Goal: Communication & Community: Answer question/provide support

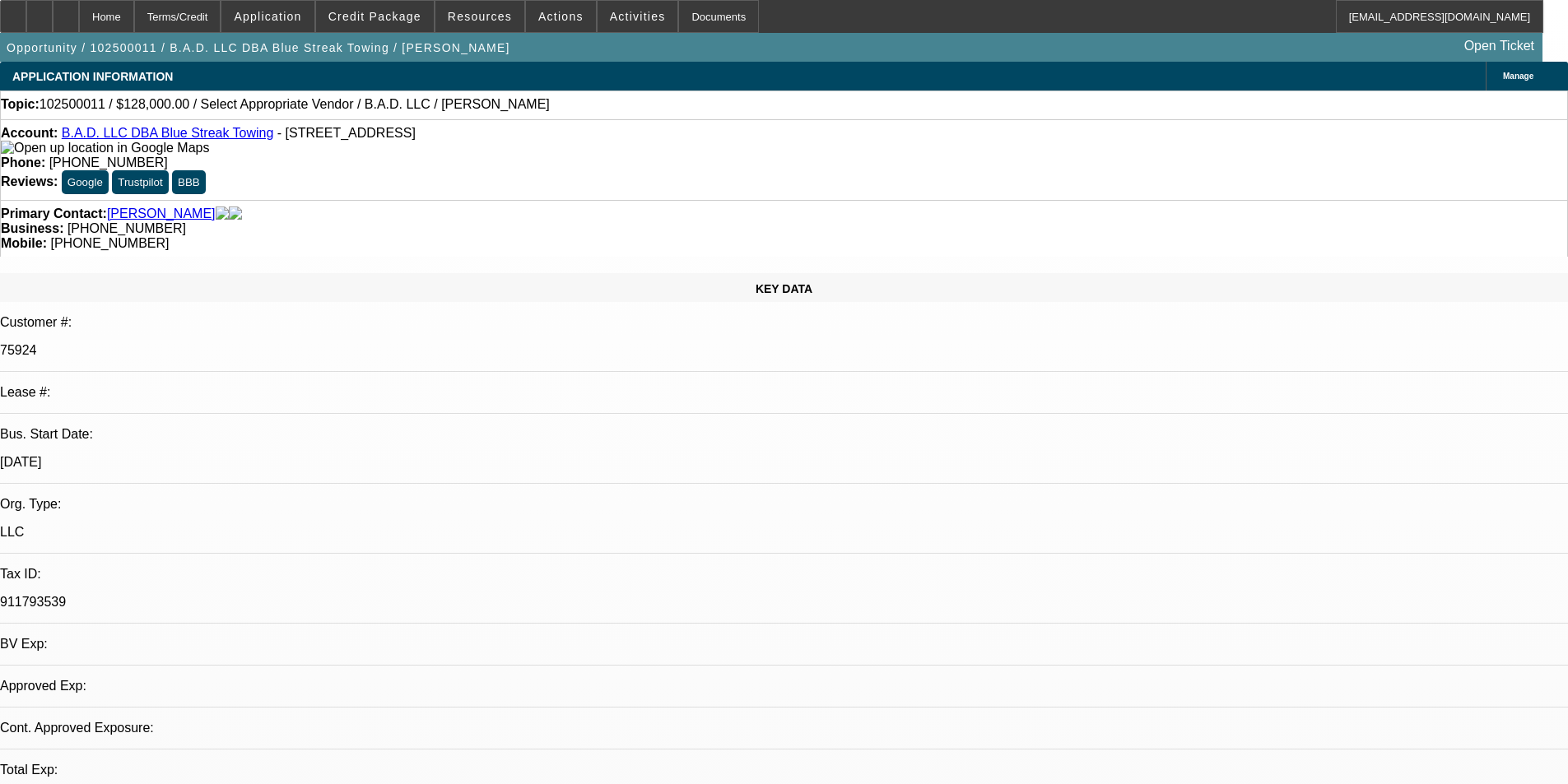
select select "0.2"
select select "2"
select select "0"
select select "6"
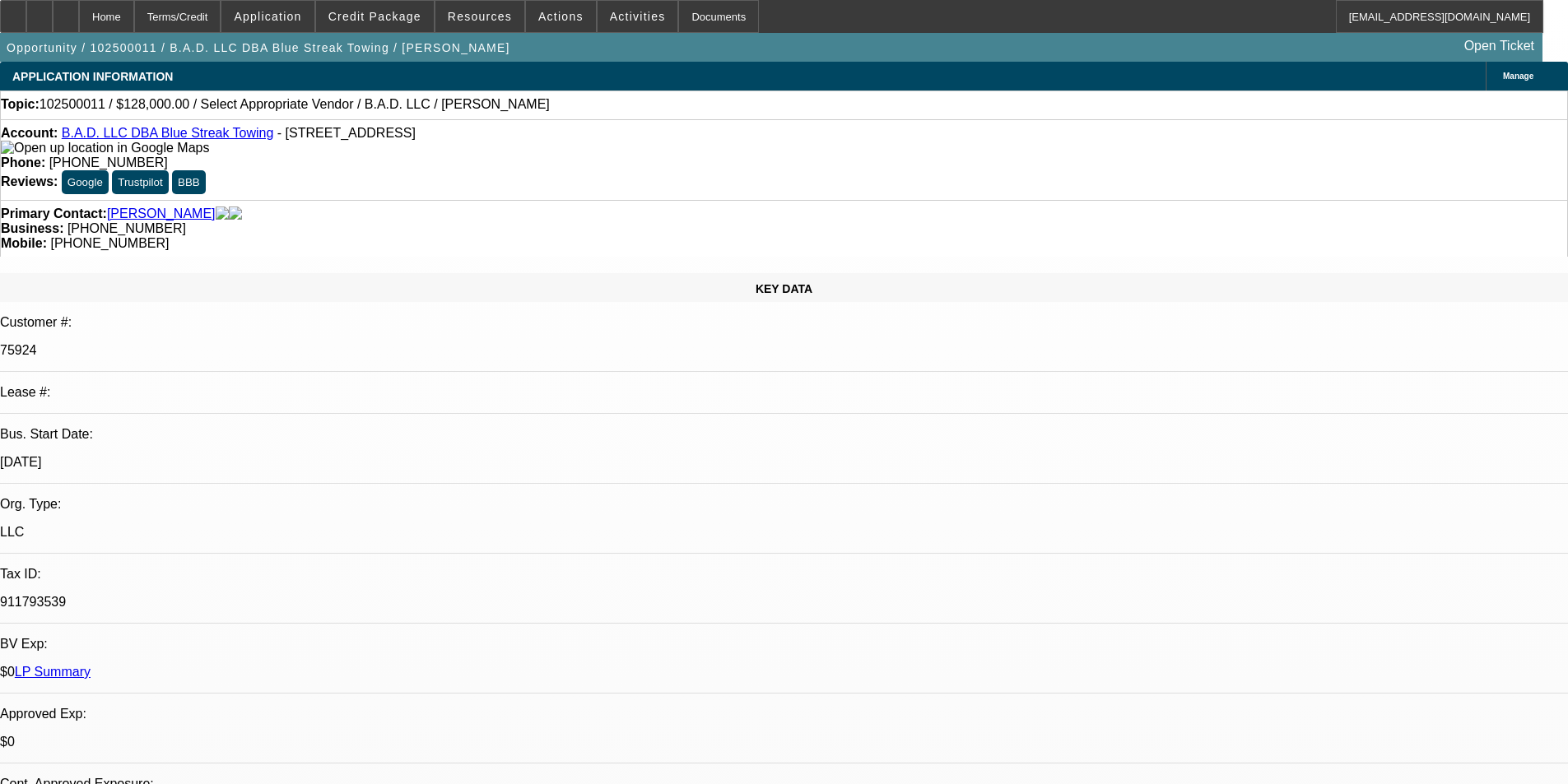
drag, startPoint x: 1098, startPoint y: 239, endPoint x: 576, endPoint y: 309, distance: 526.7
radio input "true"
type textarea "CUSTOMER FINANCED A USED BFC TRUCK. PAID US WELL AND ONTIME. PAID OFF IN [DATE]…"
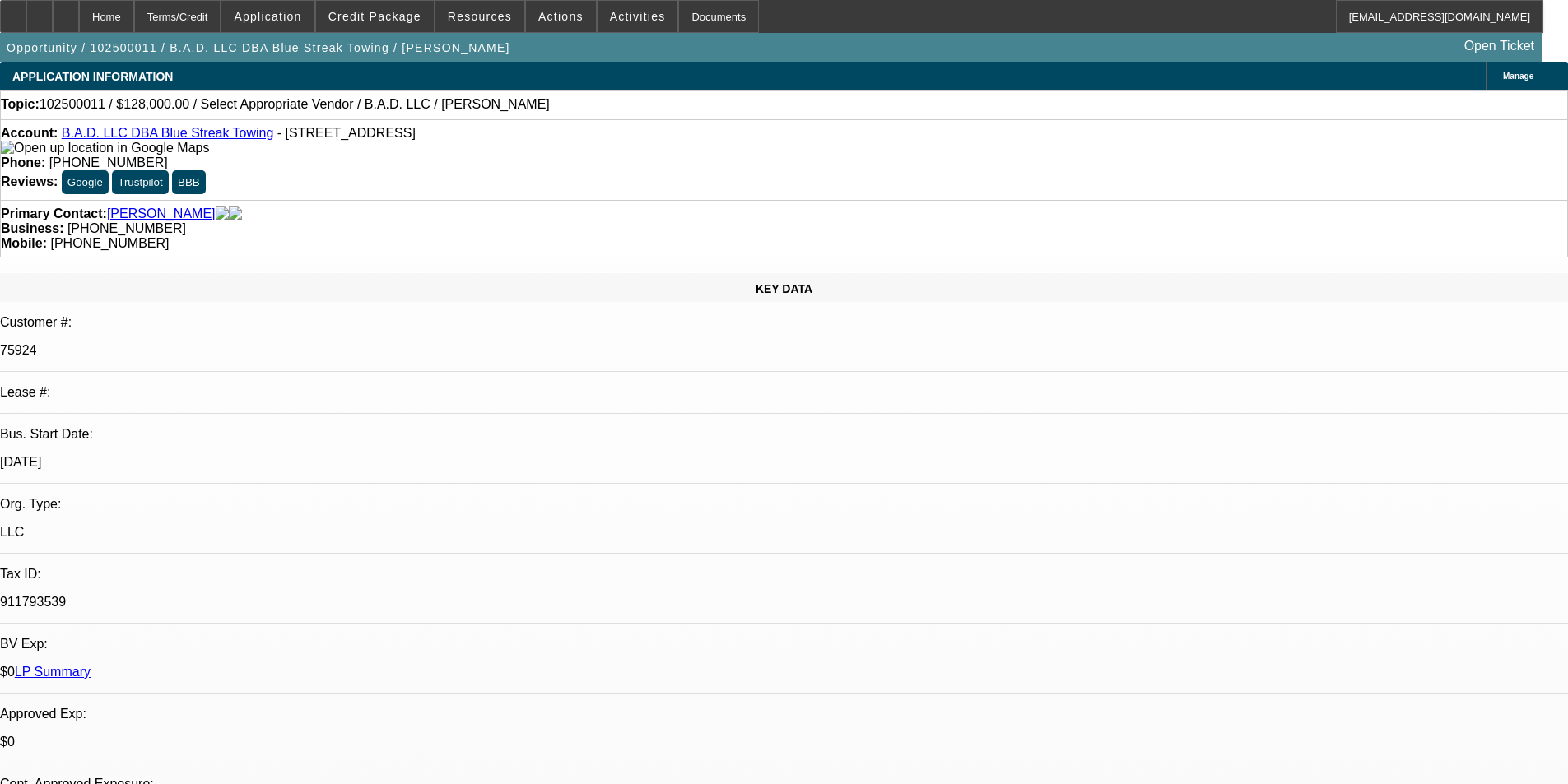
radio input "false"
radio input "true"
